Goal: Information Seeking & Learning: Check status

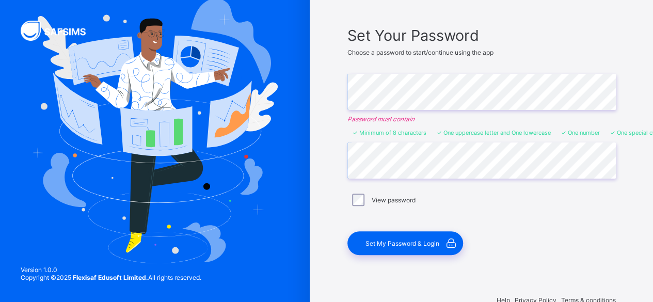
scroll to position [83, 0]
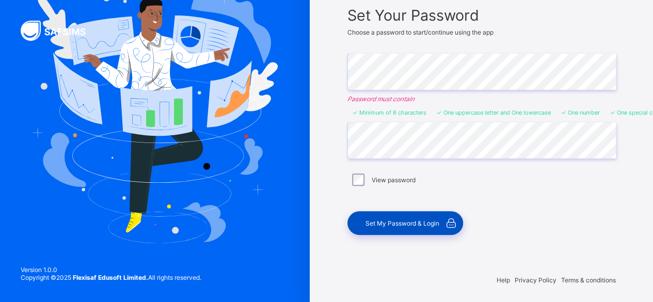
click at [395, 221] on span "Set My Password & Login" at bounding box center [403, 224] width 74 height 8
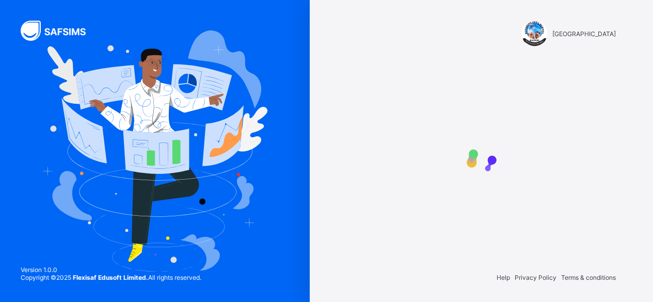
scroll to position [0, 0]
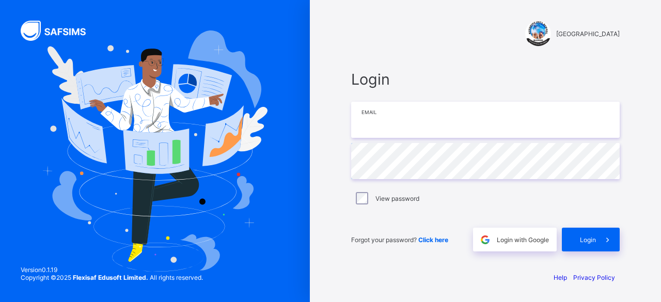
click at [432, 129] on input "email" at bounding box center [485, 120] width 269 height 36
click at [374, 122] on input "email" at bounding box center [485, 120] width 269 height 36
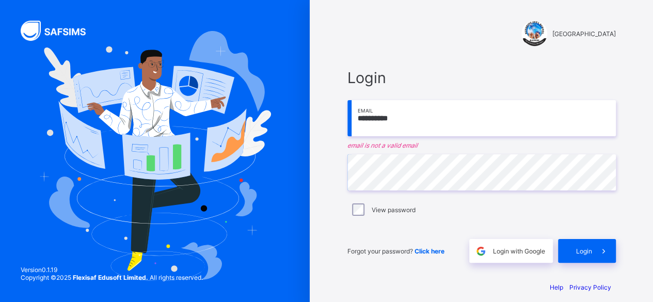
type input "**********"
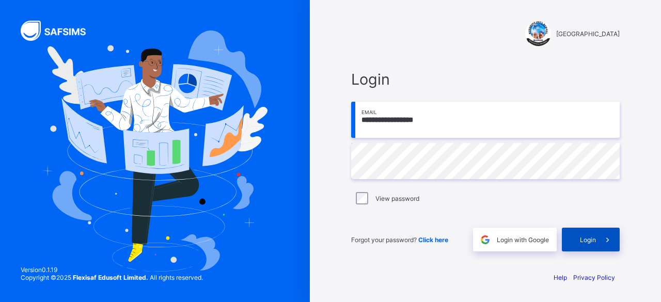
click at [593, 242] on span "Login" at bounding box center [588, 240] width 16 height 8
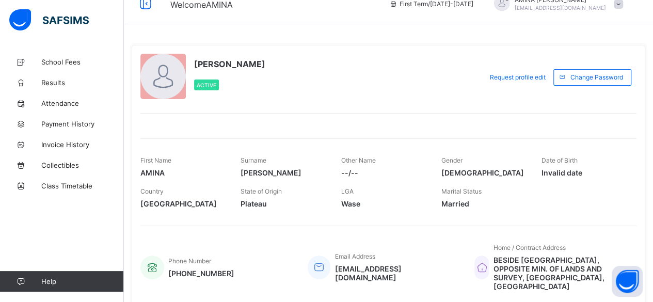
scroll to position [3, 0]
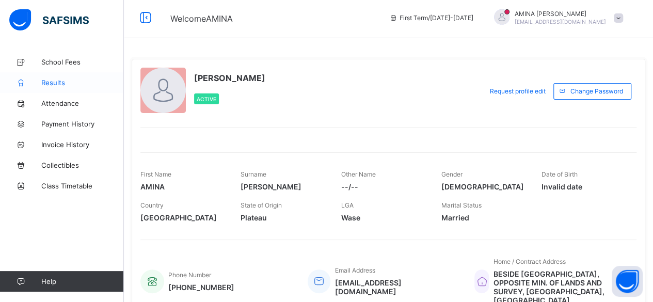
click at [56, 82] on span "Results" at bounding box center [82, 83] width 83 height 8
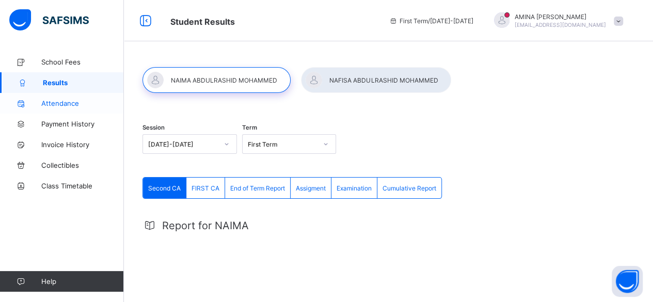
click at [83, 98] on link "Attendance" at bounding box center [62, 103] width 124 height 21
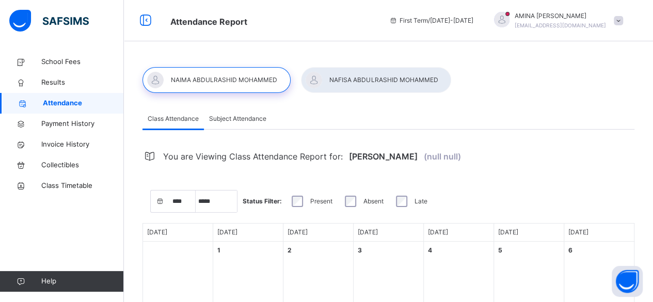
select select "****"
select select "*"
click at [62, 63] on span "School Fees" at bounding box center [82, 62] width 83 height 10
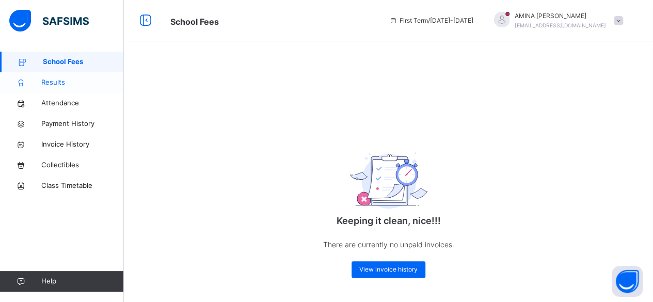
click at [68, 79] on span "Results" at bounding box center [82, 82] width 83 height 10
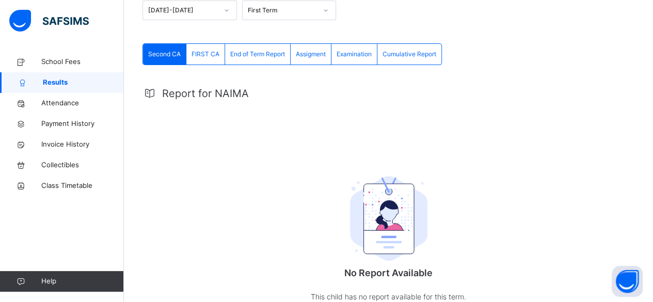
scroll to position [176, 0]
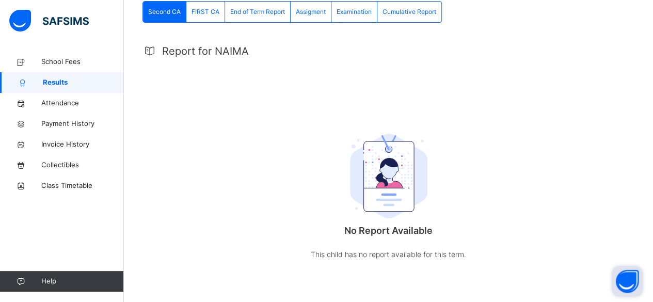
click at [626, 281] on button "Open asap" at bounding box center [627, 281] width 31 height 31
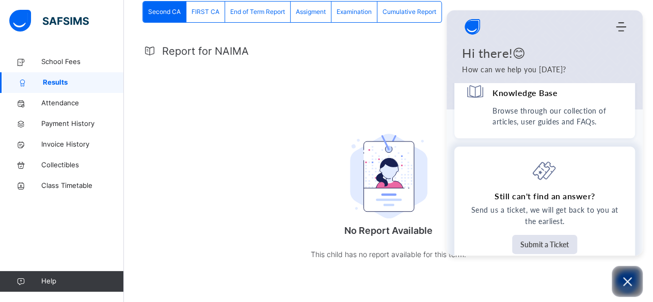
scroll to position [0, 0]
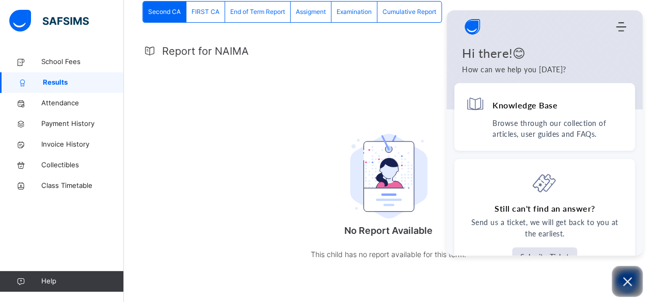
click at [335, 91] on div "Report for NAIMA No Report Available This child has no report available for thi…" at bounding box center [389, 160] width 492 height 254
click at [628, 278] on icon "Open asap" at bounding box center [627, 281] width 13 height 13
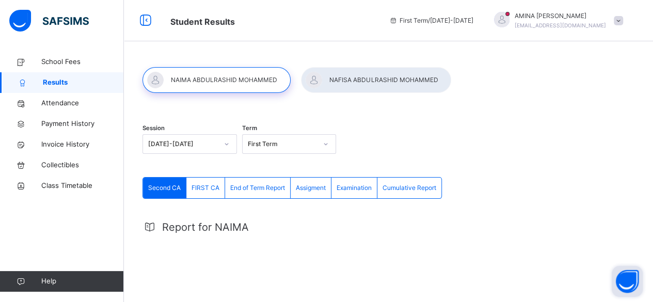
click at [361, 73] on div at bounding box center [376, 80] width 150 height 26
